Goal: Information Seeking & Learning: Check status

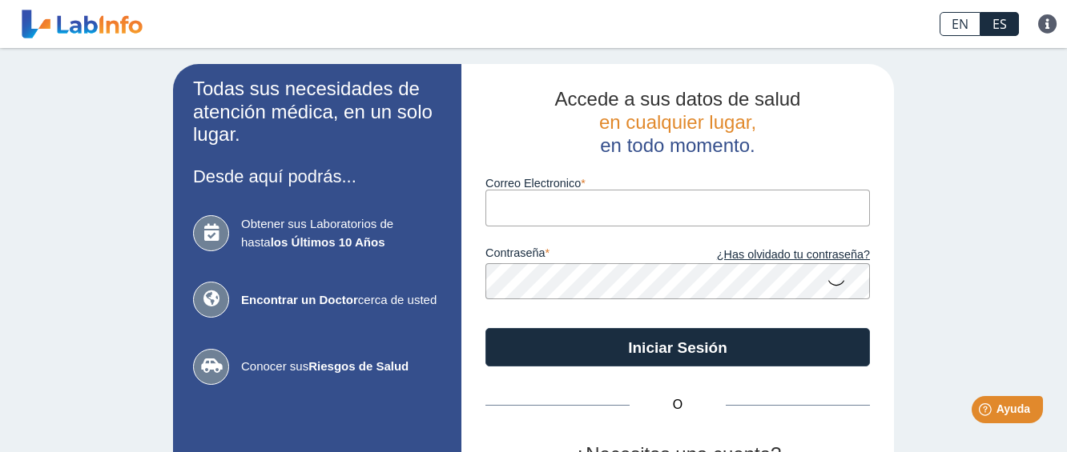
click at [677, 208] on input "Correo Electronico" at bounding box center [677, 208] width 384 height 36
type input "[EMAIL_ADDRESS][DOMAIN_NAME]"
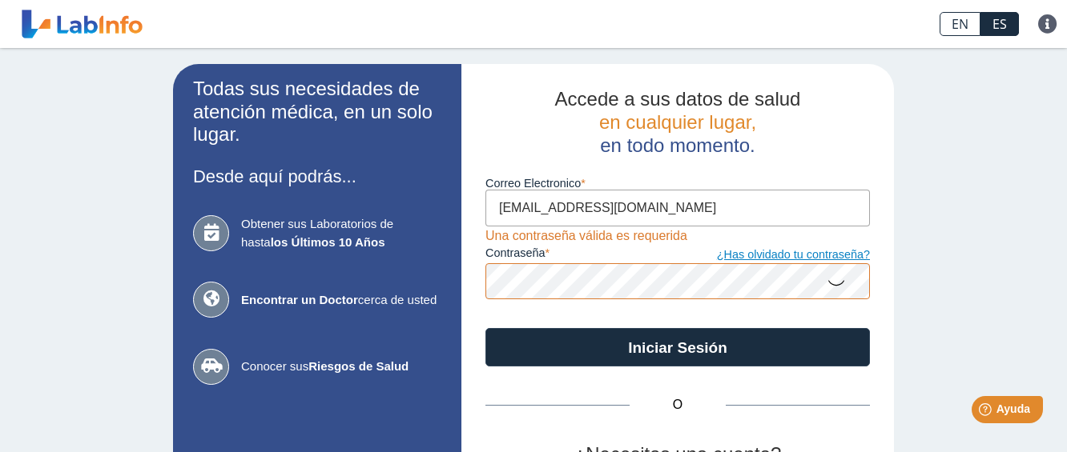
click at [836, 257] on link "¿Has olvidado tu contraseña?" at bounding box center [773, 256] width 192 height 18
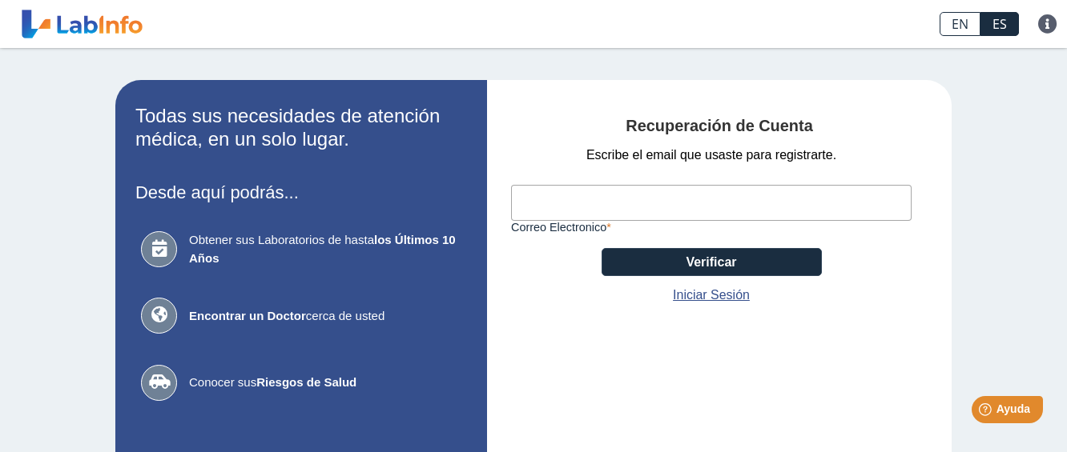
click at [787, 202] on input "Correo Electronico" at bounding box center [711, 203] width 400 height 36
type input "[EMAIL_ADDRESS][DOMAIN_NAME]"
click at [708, 295] on link "Iniciar Sesión" at bounding box center [711, 295] width 77 height 19
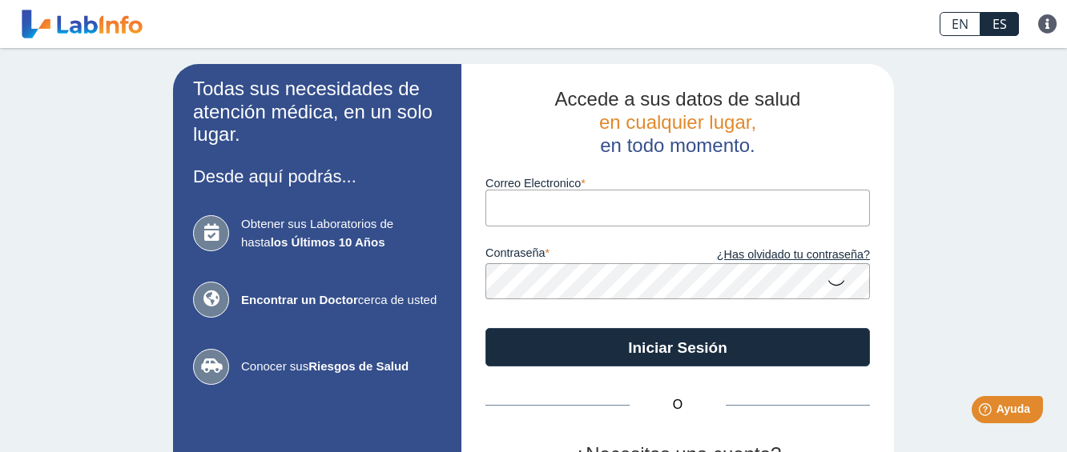
click at [622, 209] on input "Correo Electronico" at bounding box center [677, 208] width 384 height 36
type input "[EMAIL_ADDRESS][DOMAIN_NAME]"
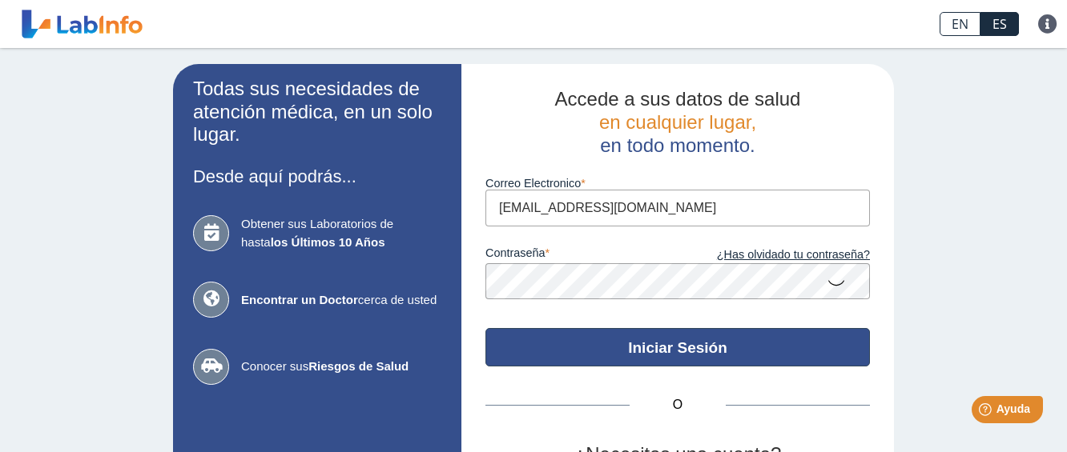
click at [661, 342] on button "Iniciar Sesión" at bounding box center [677, 347] width 384 height 38
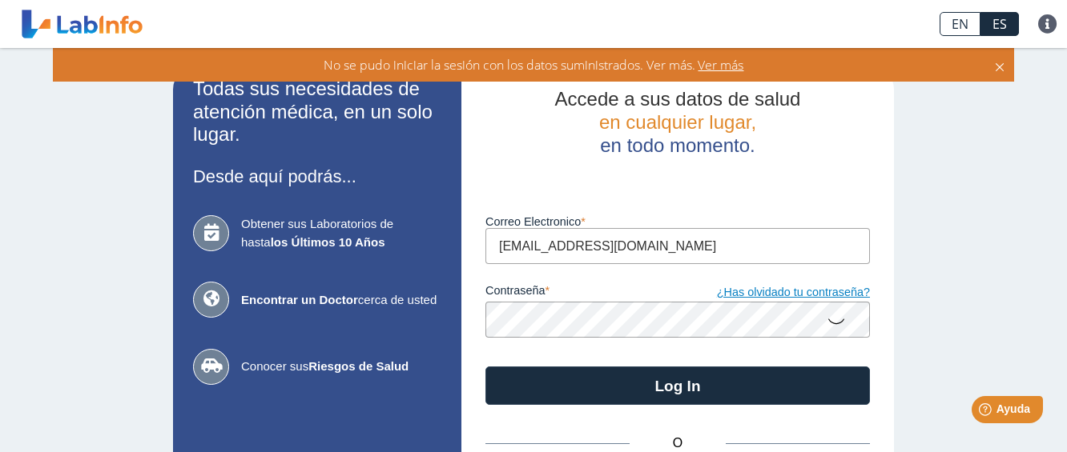
click at [773, 294] on link "¿Has olvidado tu contraseña?" at bounding box center [773, 293] width 192 height 18
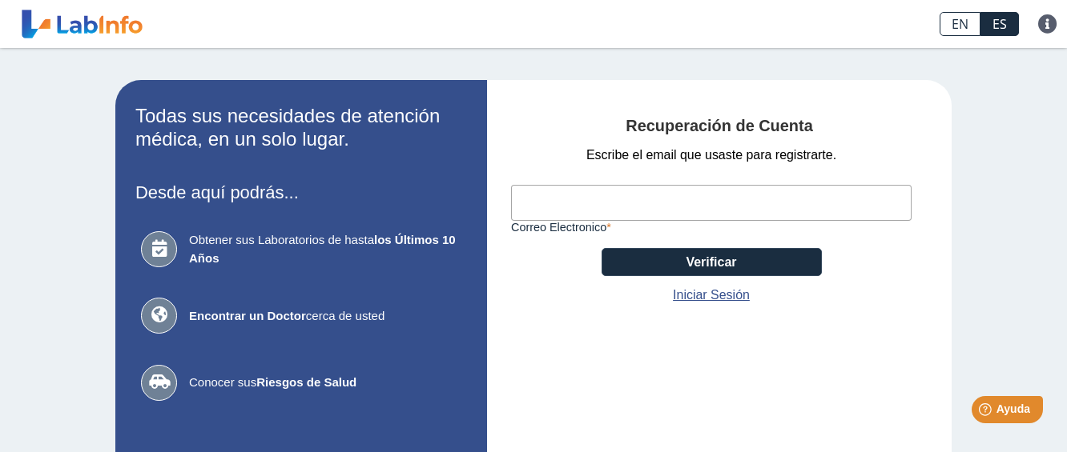
click at [677, 204] on input "Correo Electronico" at bounding box center [711, 203] width 400 height 36
type input "gingisantiago@gmail.com"
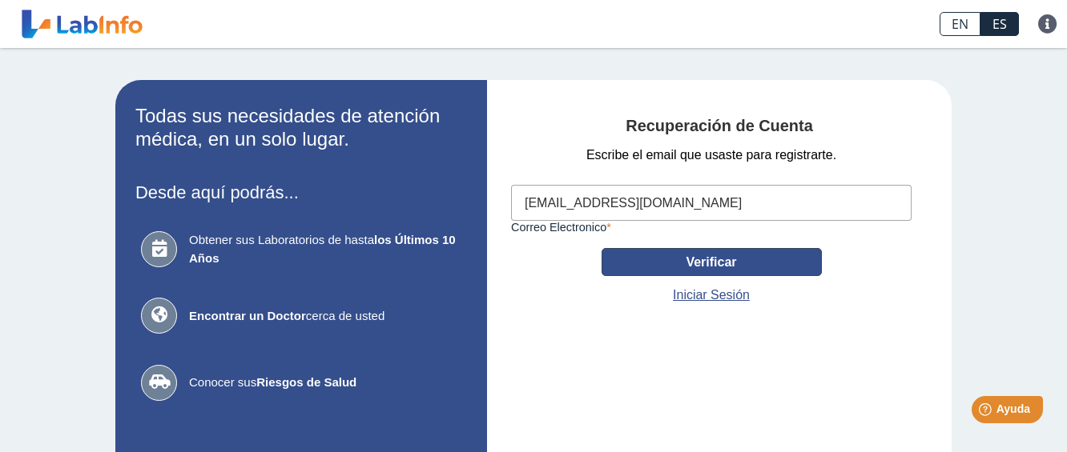
click at [717, 263] on button "Verificar" at bounding box center [711, 262] width 220 height 28
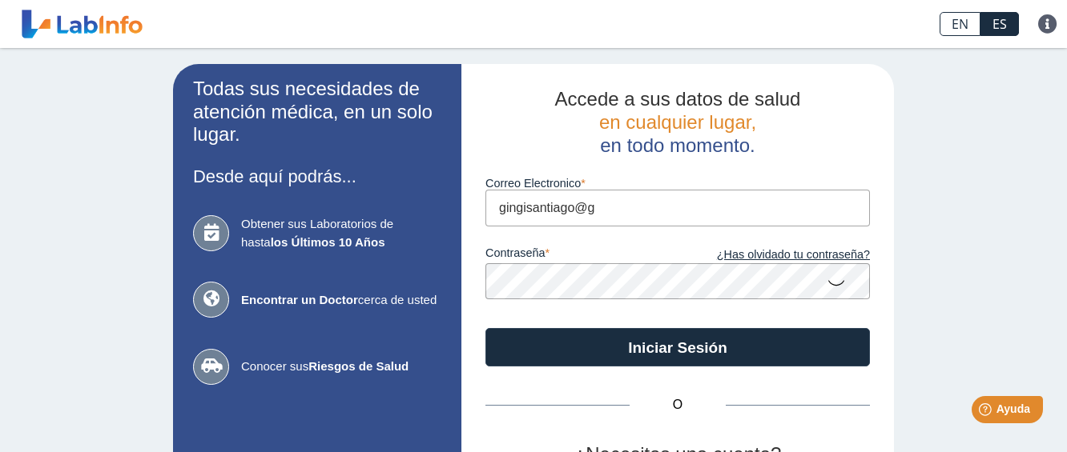
type input "[EMAIL_ADDRESS][DOMAIN_NAME]"
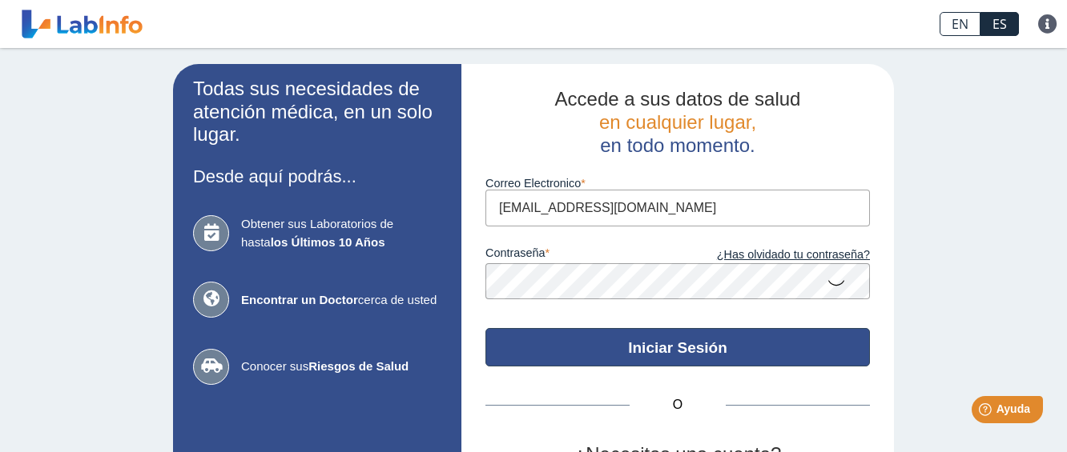
click at [657, 352] on button "Iniciar Sesión" at bounding box center [677, 347] width 384 height 38
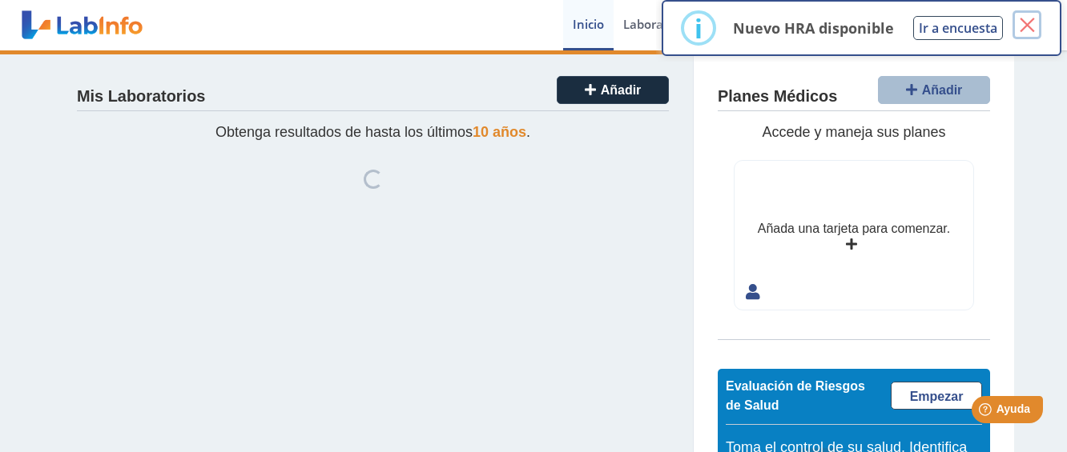
click at [1024, 26] on button "×" at bounding box center [1026, 24] width 29 height 29
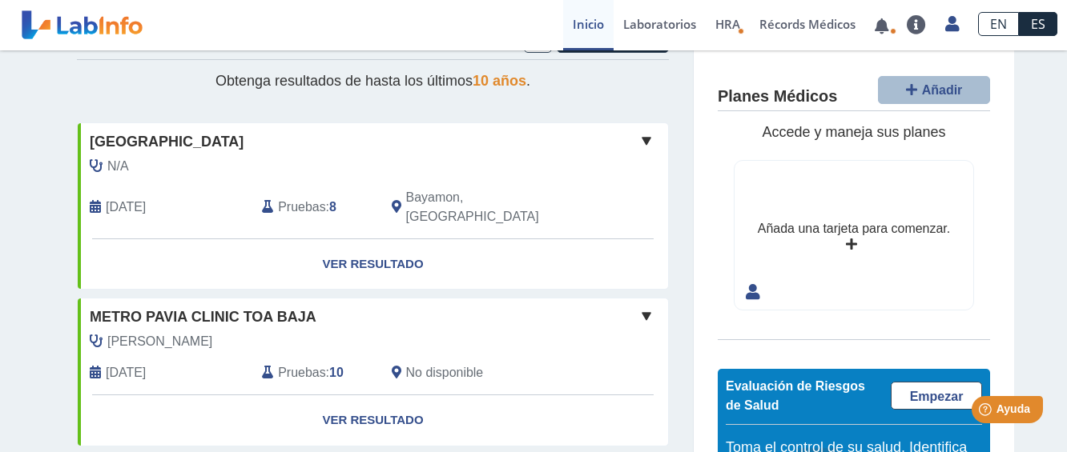
scroll to position [34, 0]
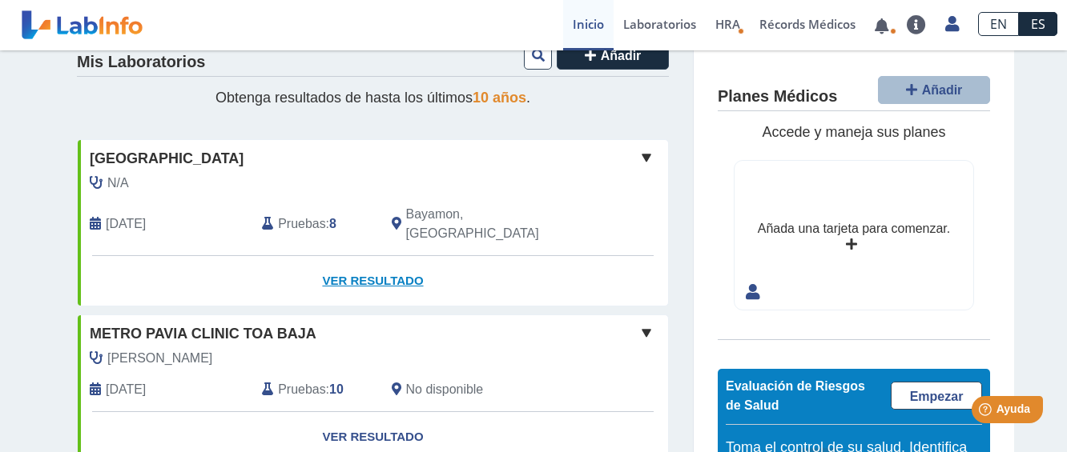
click at [375, 258] on link "Ver Resultado" at bounding box center [373, 281] width 590 height 50
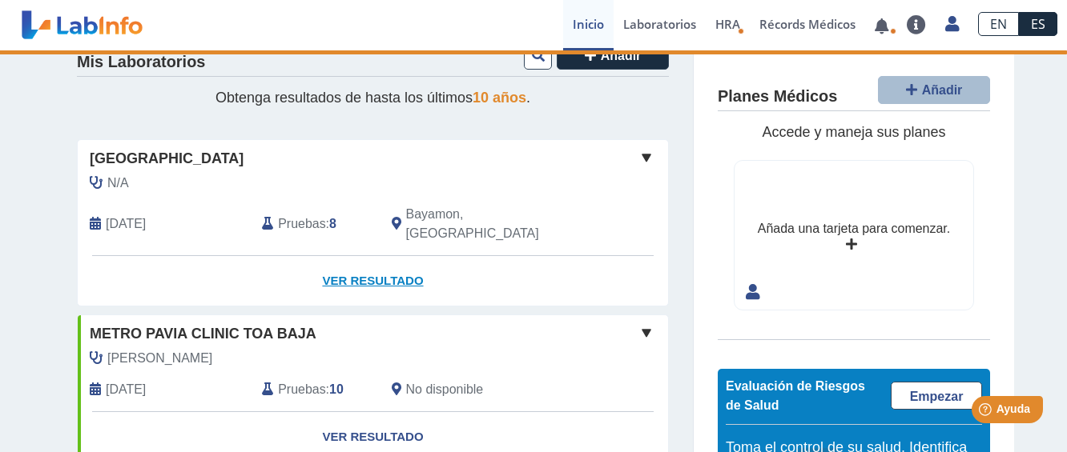
click at [349, 262] on link "Ver Resultado" at bounding box center [373, 281] width 590 height 50
click at [367, 257] on link "Ver Resultado" at bounding box center [373, 281] width 590 height 50
click at [641, 158] on span at bounding box center [646, 157] width 19 height 19
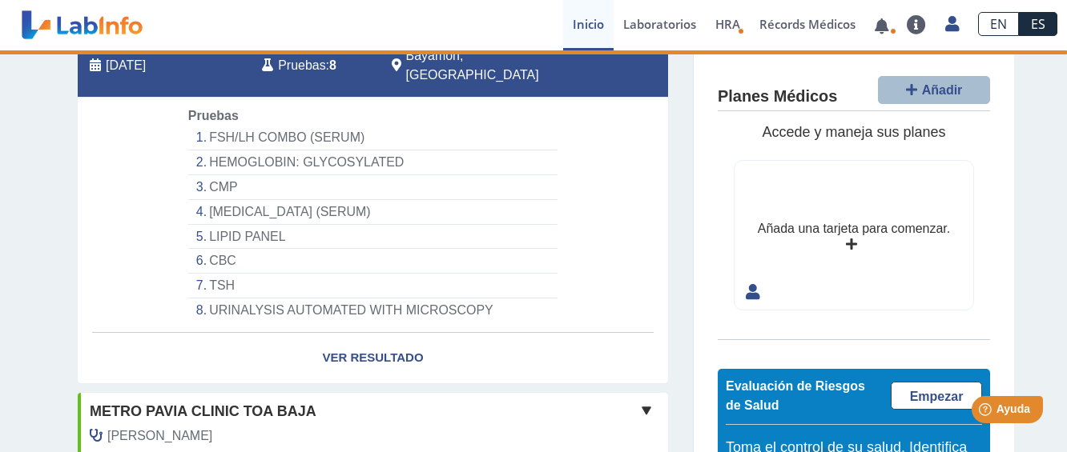
scroll to position [173, 0]
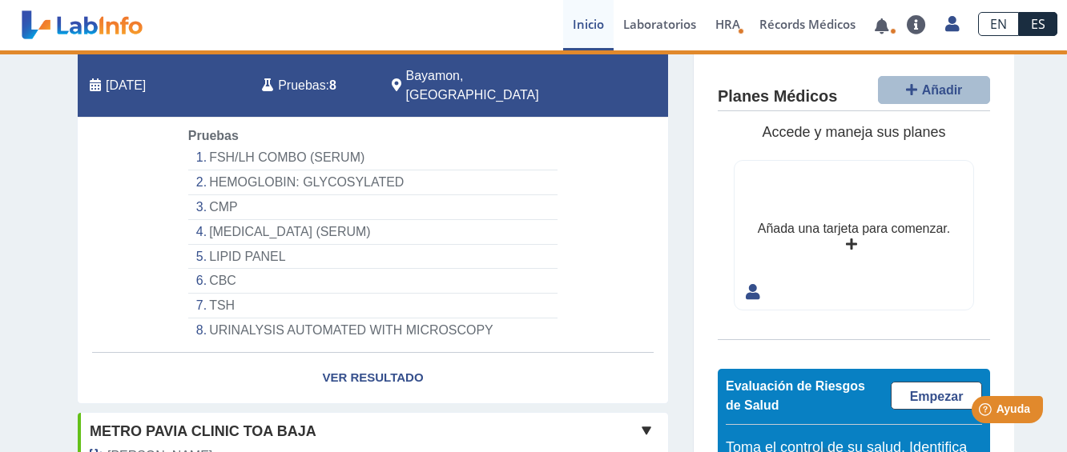
click at [266, 146] on li "FSH/LH COMBO (SERUM)" at bounding box center [372, 158] width 369 height 25
click at [384, 353] on link "Ver Resultado" at bounding box center [373, 378] width 590 height 50
click at [356, 355] on link "Ver Resultado" at bounding box center [373, 378] width 590 height 50
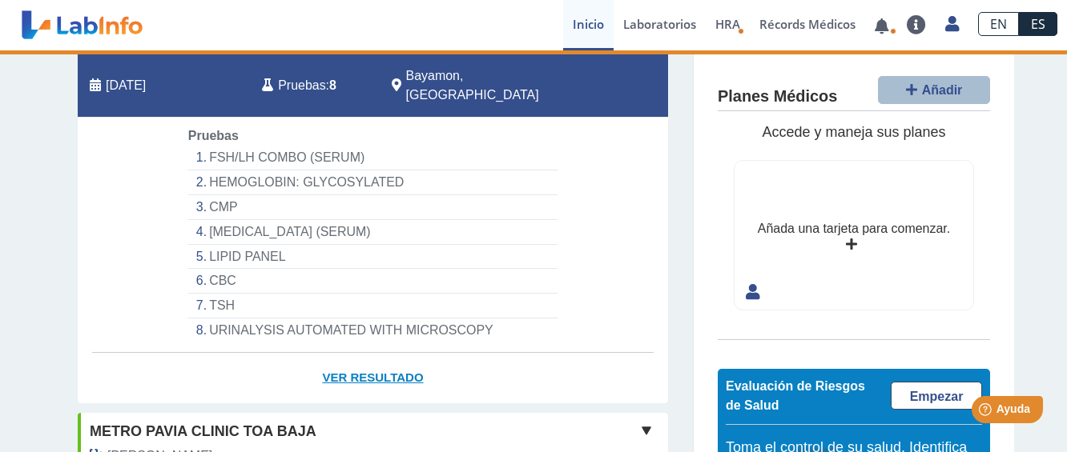
click at [356, 355] on link "Ver Resultado" at bounding box center [373, 378] width 590 height 50
click at [358, 355] on link "Ver Resultado" at bounding box center [373, 378] width 590 height 50
click at [211, 146] on li "FSH/LH COMBO (SERUM)" at bounding box center [372, 158] width 369 height 25
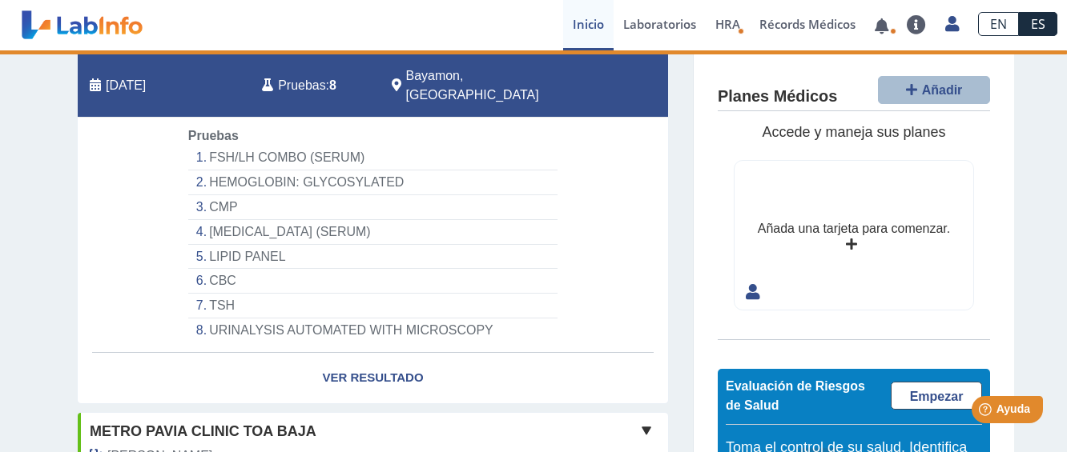
click at [219, 171] on li "HEMOGLOBIN: GLYCOSYLATED" at bounding box center [372, 183] width 369 height 25
click at [216, 195] on li "CMP" at bounding box center [372, 207] width 369 height 25
click at [226, 220] on li "[MEDICAL_DATA] (SERUM)" at bounding box center [372, 232] width 369 height 25
click at [226, 269] on li "CBC" at bounding box center [372, 281] width 369 height 25
click at [239, 319] on li "URINALYSIS AUTOMATED WITH MICROSCOPY" at bounding box center [372, 331] width 369 height 24
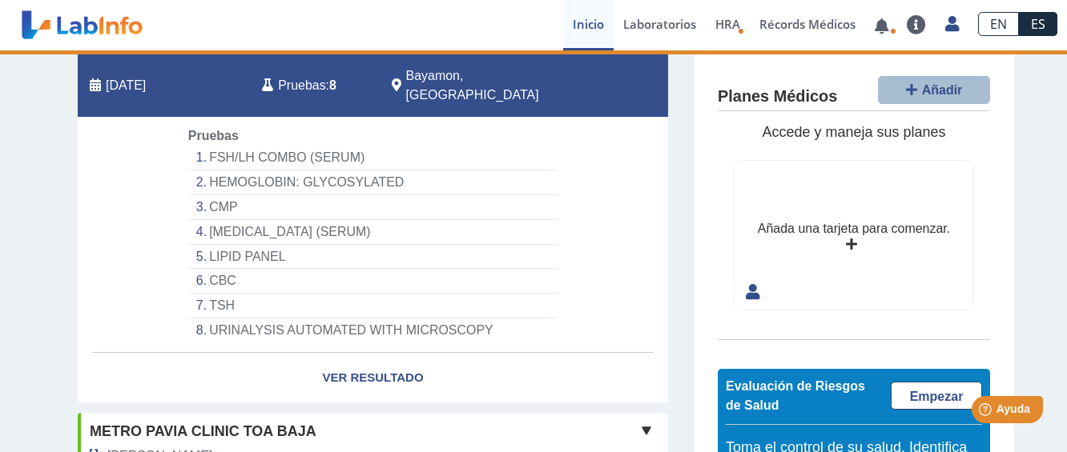
click at [400, 319] on li "URINALYSIS AUTOMATED WITH MICROSCOPY" at bounding box center [372, 331] width 369 height 24
click at [544, 319] on li "URINALYSIS AUTOMATED WITH MICROSCOPY" at bounding box center [372, 331] width 369 height 24
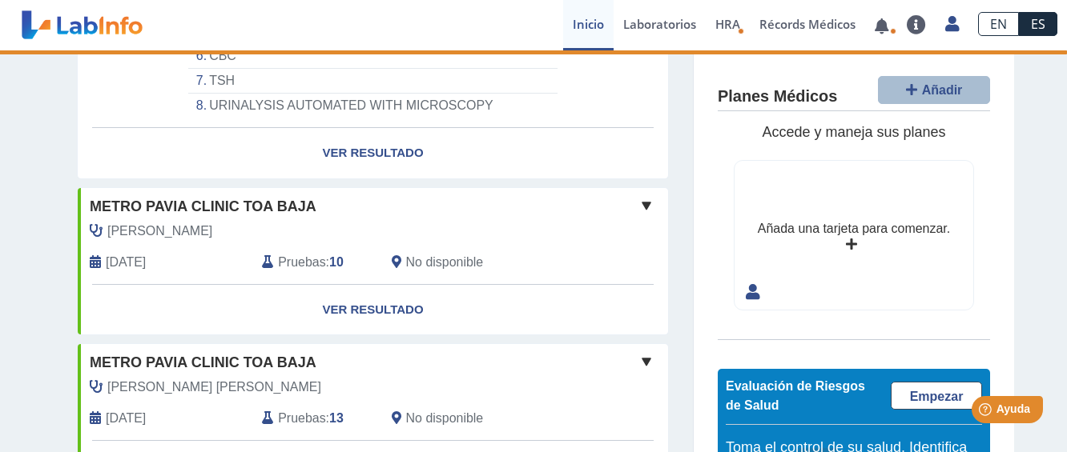
scroll to position [399, 0]
click at [387, 294] on link "Ver Resultado" at bounding box center [373, 309] width 590 height 50
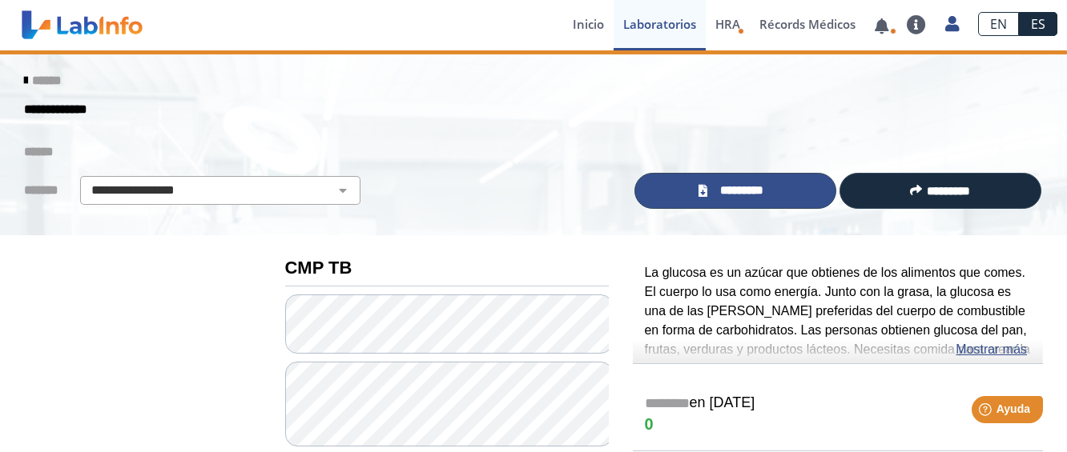
click at [758, 191] on span "*********" at bounding box center [741, 191] width 58 height 18
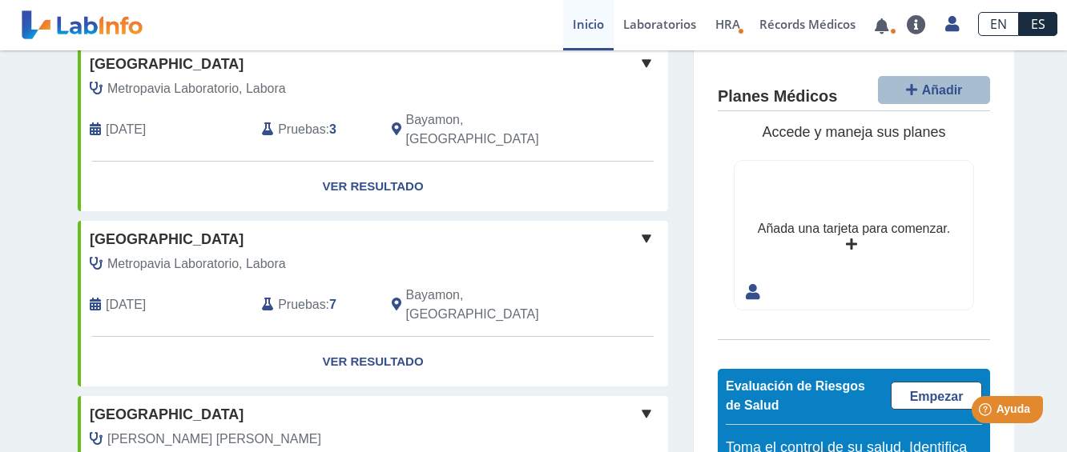
scroll to position [1376, 0]
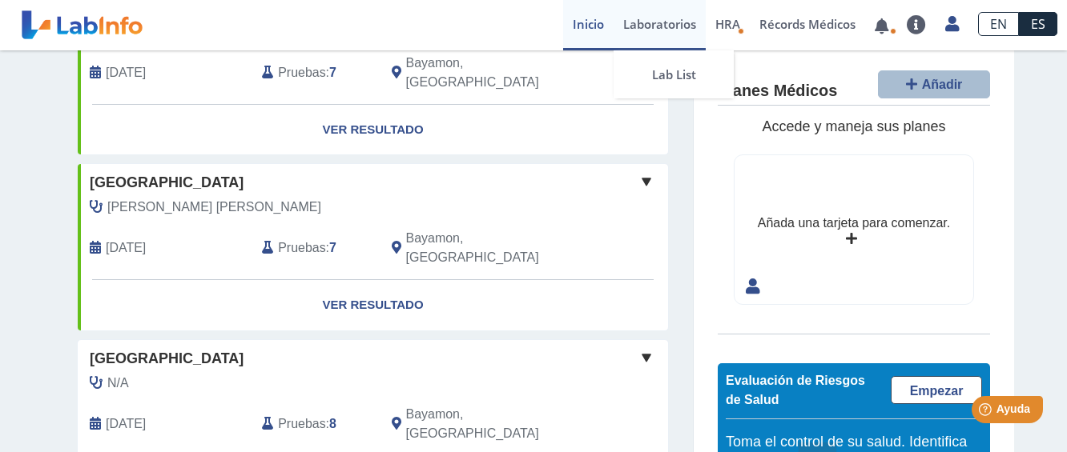
click at [664, 20] on link "Laboratorios" at bounding box center [659, 25] width 92 height 50
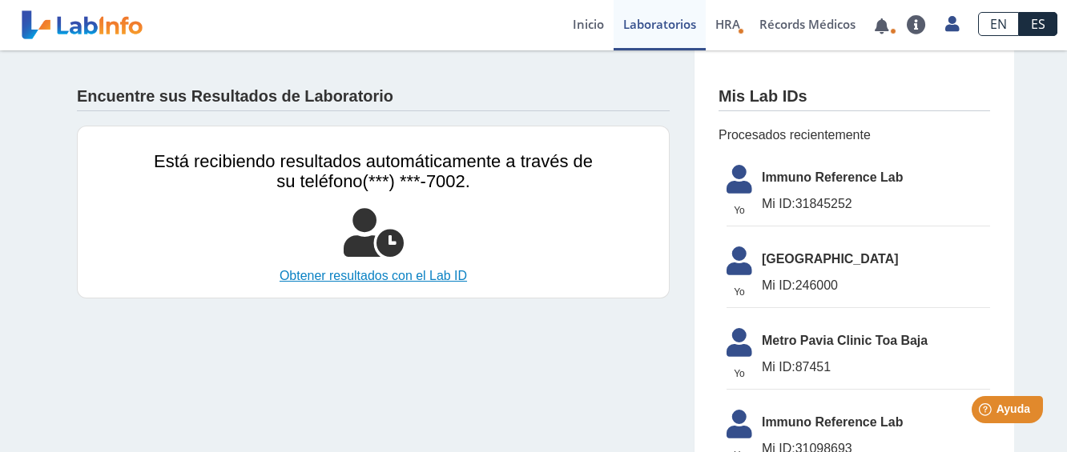
click at [404, 279] on link "Obtener resultados con el Lab ID" at bounding box center [373, 276] width 439 height 19
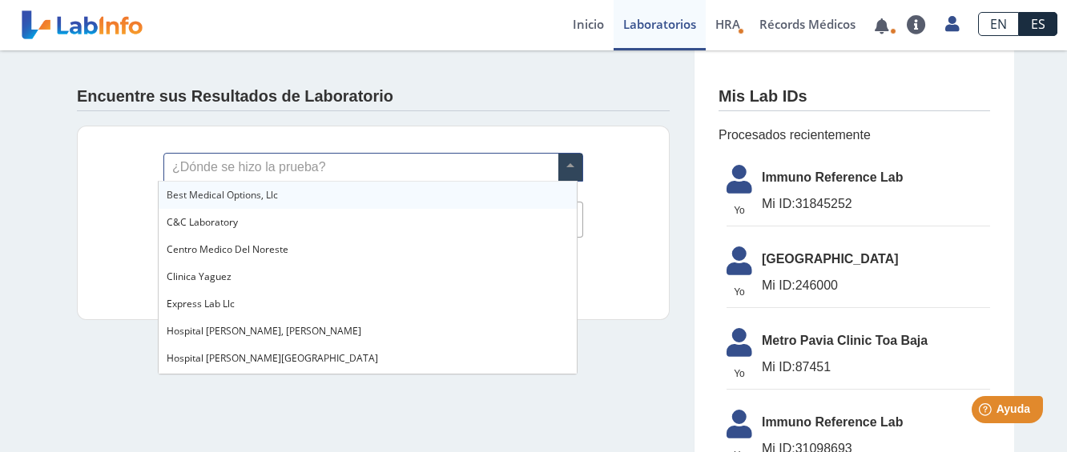
click at [335, 168] on input "text" at bounding box center [373, 167] width 418 height 27
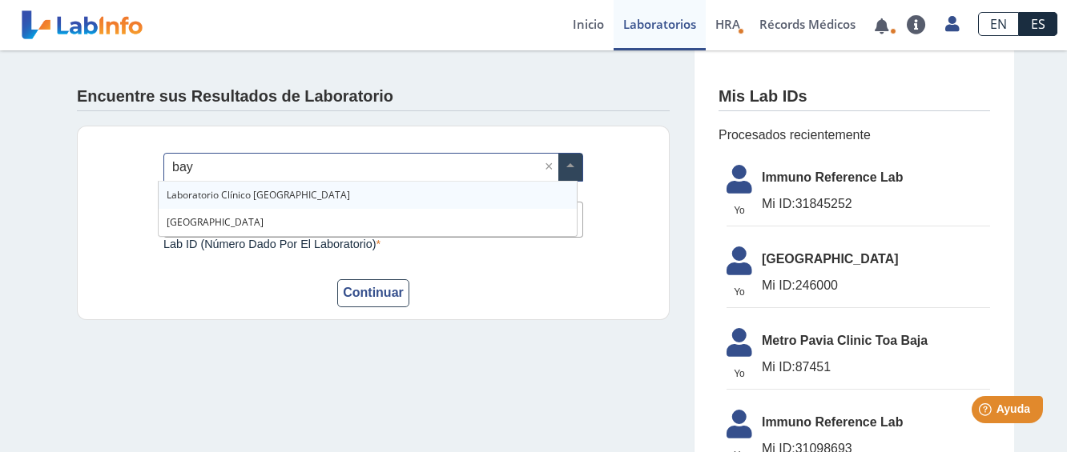
type input "baya"
click at [263, 190] on span "[GEOGRAPHIC_DATA]" at bounding box center [215, 195] width 97 height 14
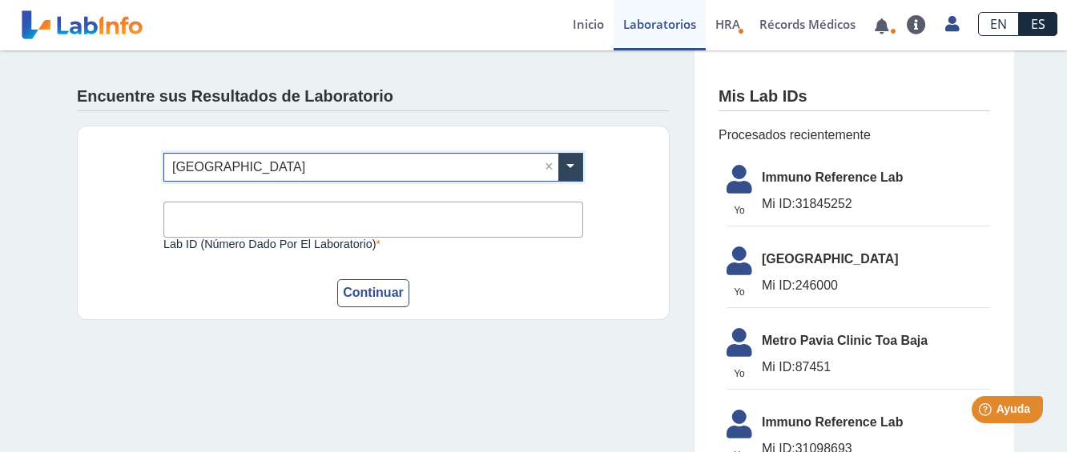
click at [291, 229] on input "Lab ID (número dado por el laboratorio)" at bounding box center [373, 220] width 420 height 36
type input "3184552"
click at [362, 290] on button "Continuar" at bounding box center [373, 293] width 72 height 28
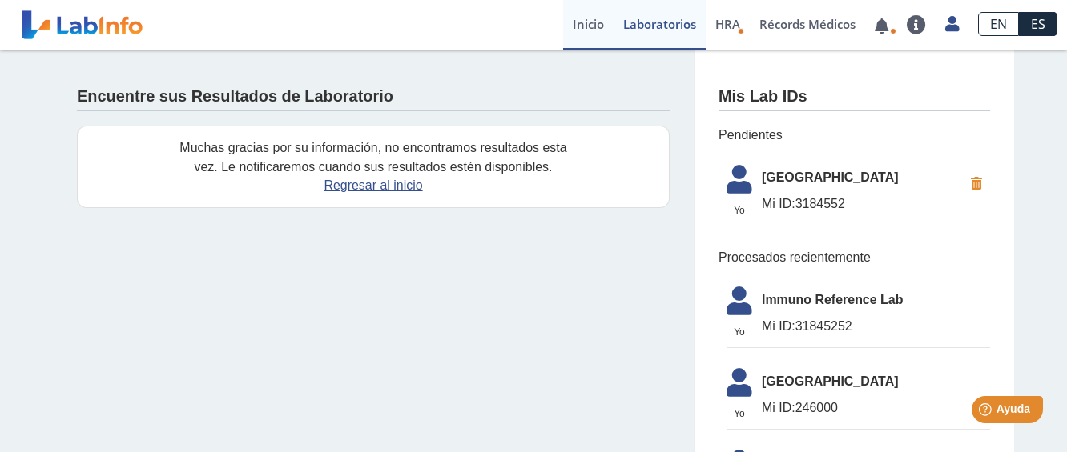
click at [585, 20] on link "Inicio" at bounding box center [588, 25] width 50 height 50
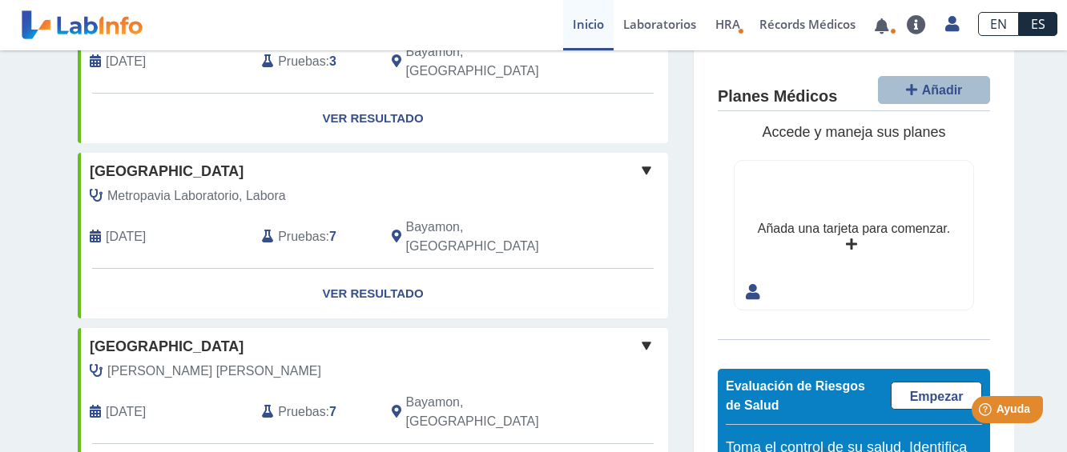
scroll to position [1376, 0]
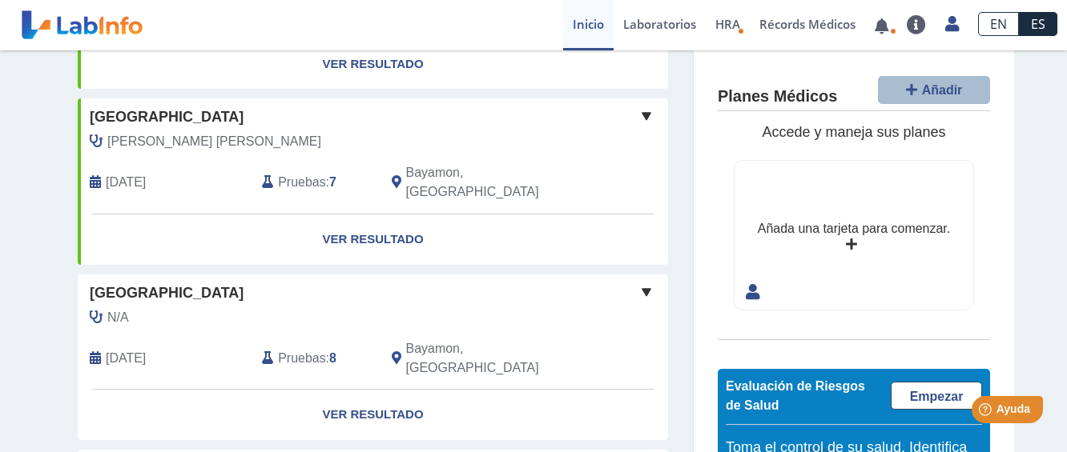
scroll to position [1491, 0]
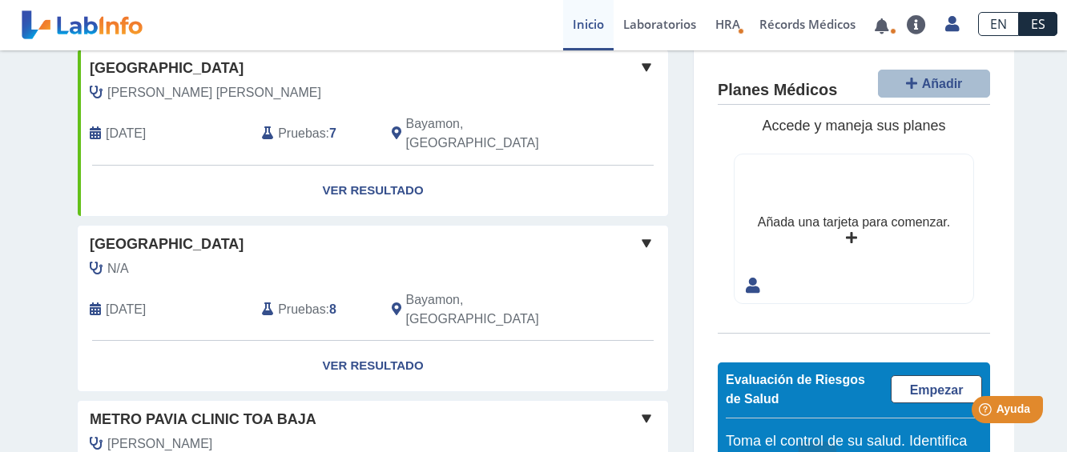
click at [641, 234] on span at bounding box center [646, 243] width 19 height 19
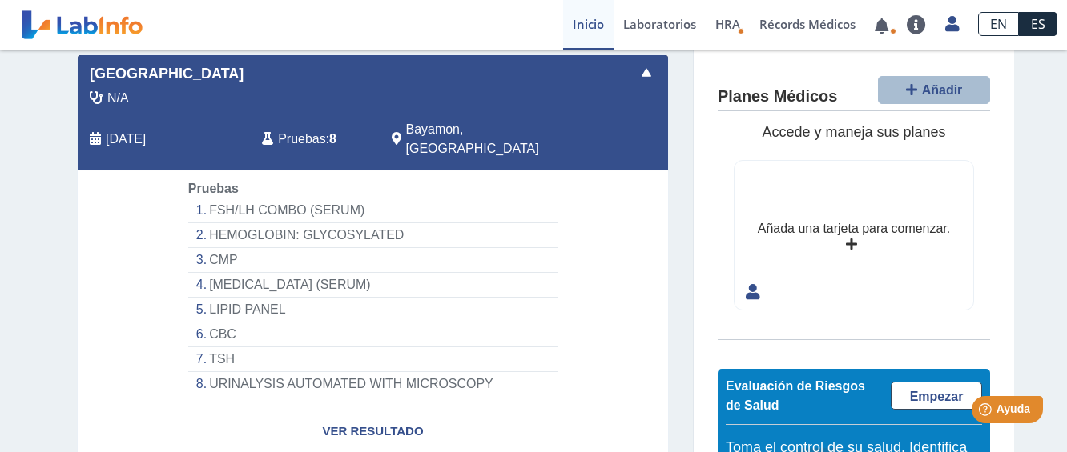
scroll to position [1665, 0]
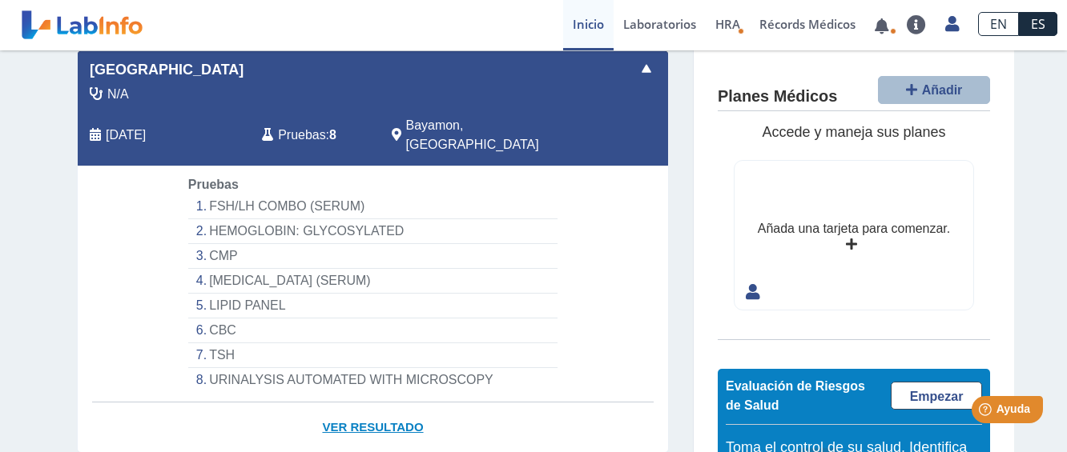
click at [378, 403] on link "Ver Resultado" at bounding box center [373, 428] width 590 height 50
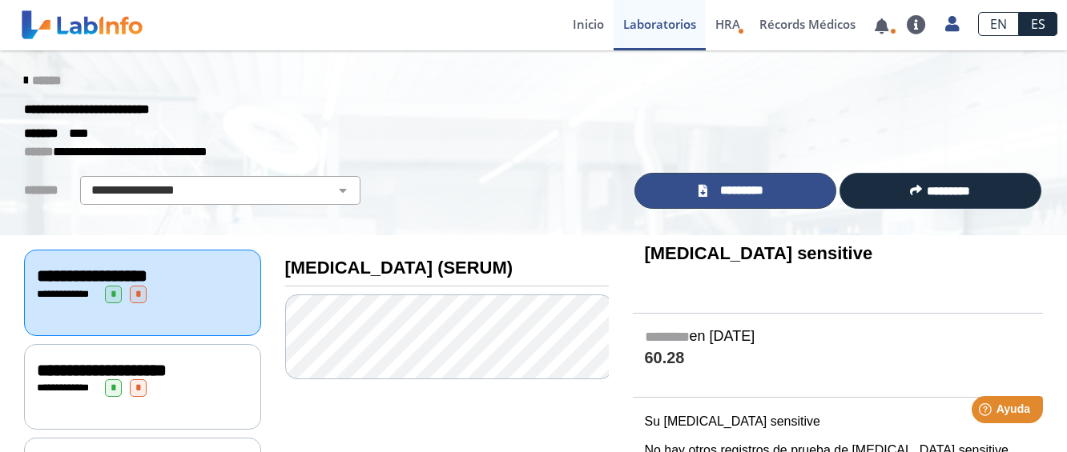
click at [729, 186] on span "*********" at bounding box center [741, 191] width 58 height 18
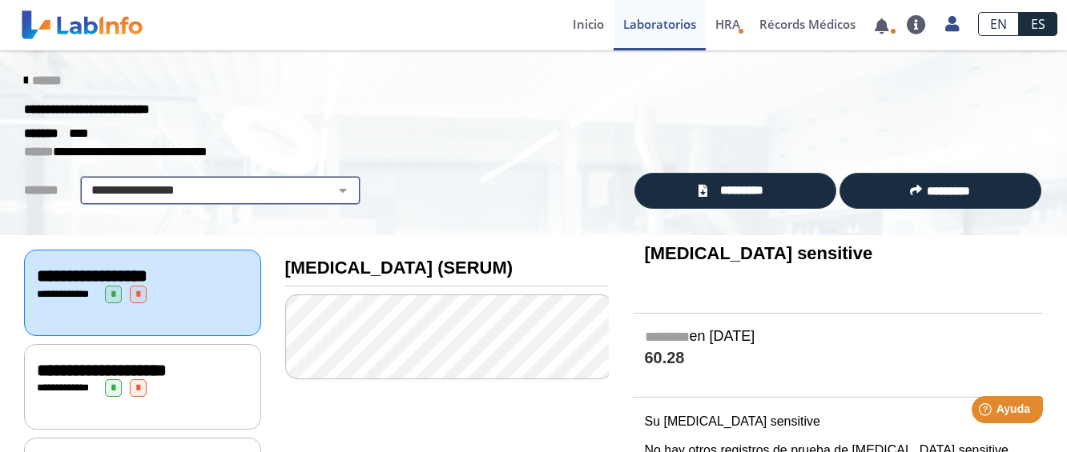
click at [327, 194] on select "**********" at bounding box center [220, 190] width 271 height 19
click at [24, 78] on icon at bounding box center [25, 80] width 3 height 13
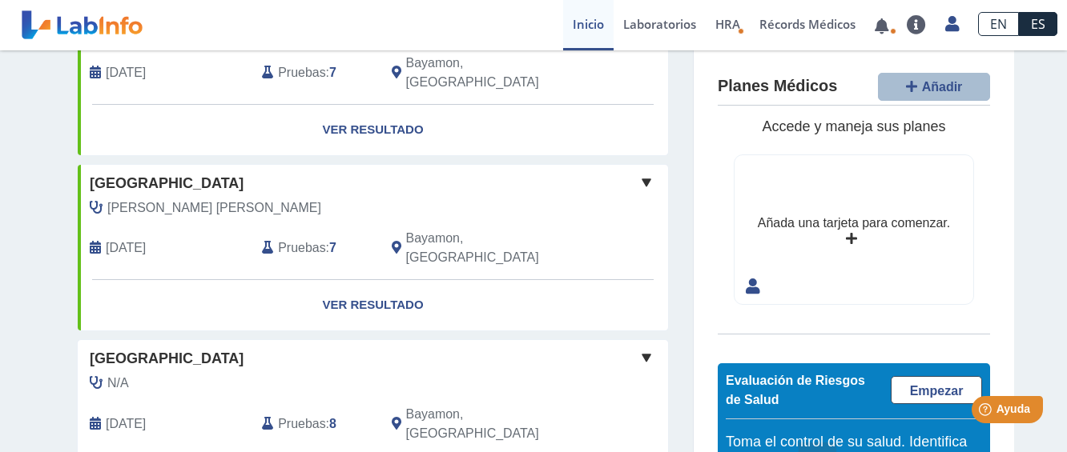
scroll to position [1373, 0]
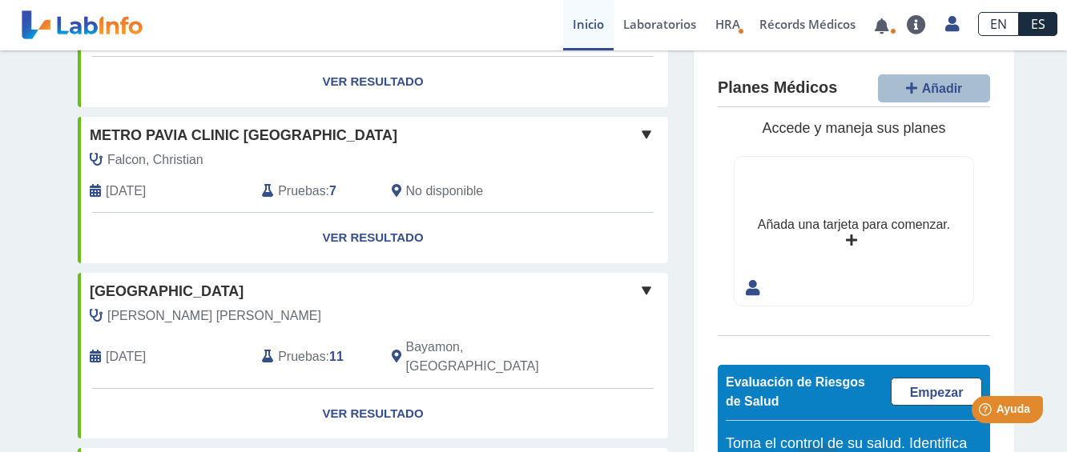
scroll to position [0, 0]
